Goal: Information Seeking & Learning: Learn about a topic

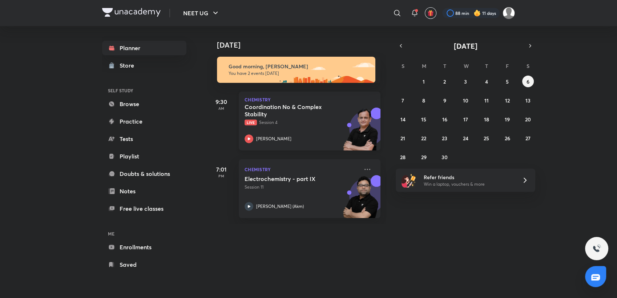
click at [299, 120] on p "Live Session 4" at bounding box center [302, 122] width 114 height 7
